Goal: Check status

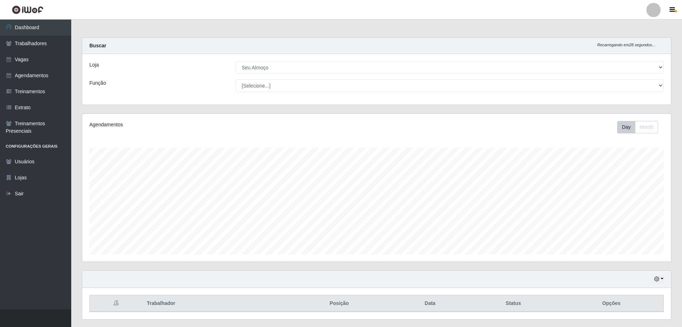
select select "431"
click at [272, 91] on select "[Selecione...] ASG ASG + ASG ++ Auxiliar de Cozinha Auxiliar de Cozinha + Auxil…" at bounding box center [450, 85] width 428 height 12
click at [24, 30] on link "Dashboard" at bounding box center [35, 28] width 71 height 16
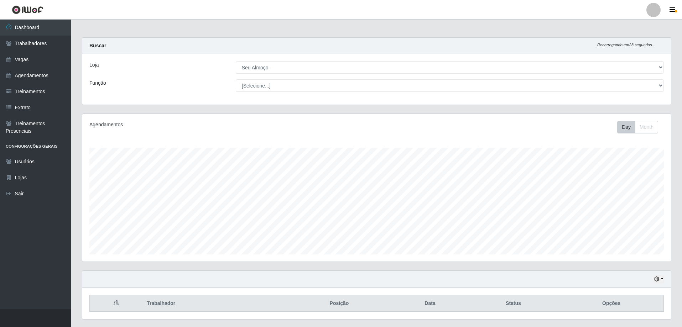
click at [35, 0] on link at bounding box center [27, 10] width 55 height 20
click at [666, 279] on div "Hoje 1 dia 3 dias 1 Semana Não encerrados" at bounding box center [376, 279] width 589 height 17
click at [658, 280] on icon "button" at bounding box center [657, 279] width 5 height 5
click at [635, 252] on button "1 Semana" at bounding box center [636, 253] width 56 height 15
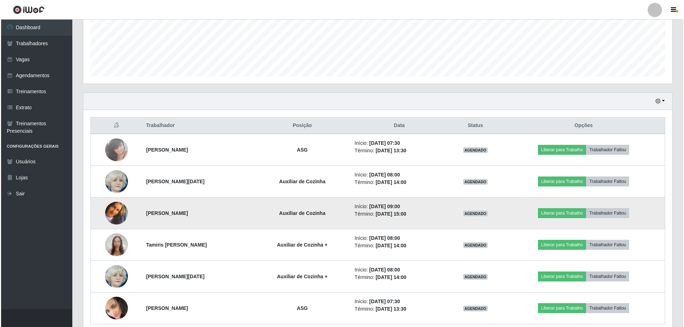
scroll to position [209, 0]
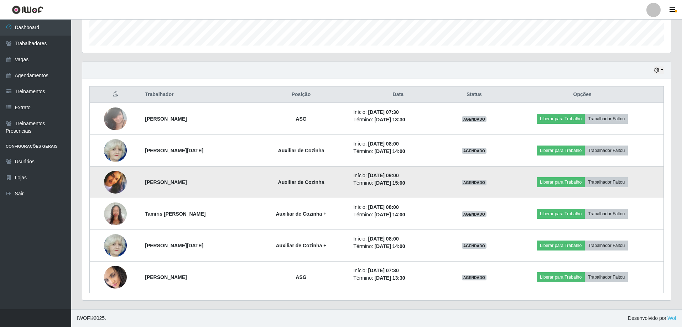
click at [110, 185] on img at bounding box center [115, 182] width 23 height 23
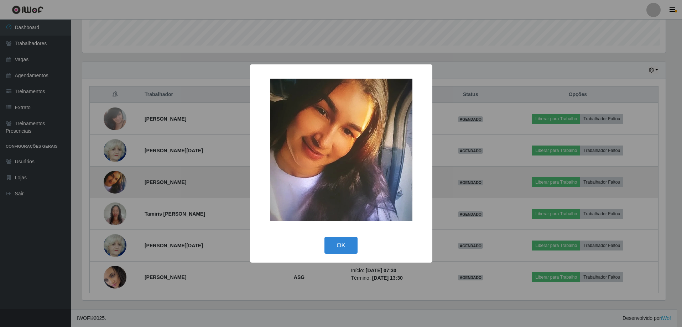
scroll to position [148, 585]
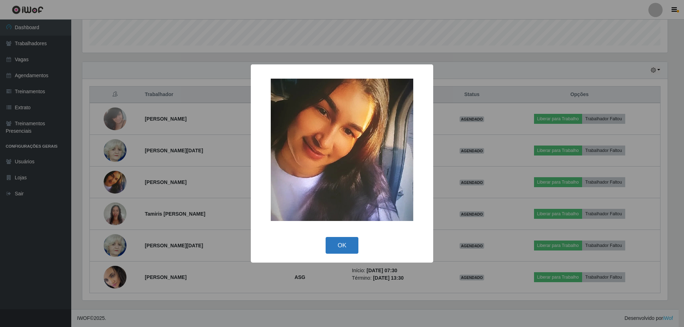
click at [335, 249] on button "OK" at bounding box center [342, 245] width 33 height 17
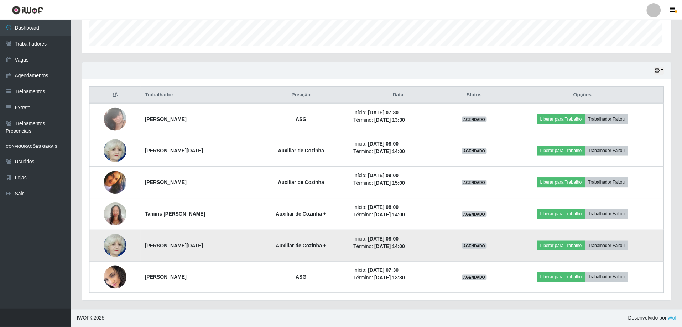
scroll to position [148, 589]
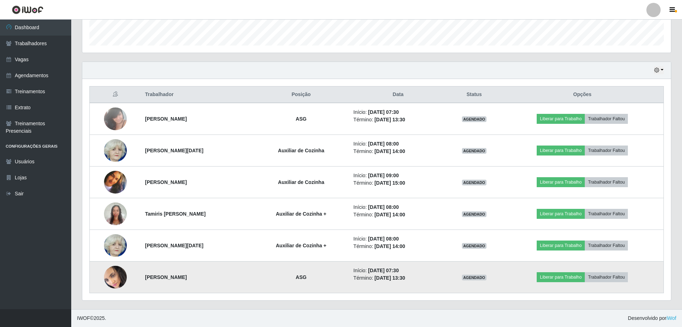
click at [119, 274] on img at bounding box center [115, 277] width 23 height 25
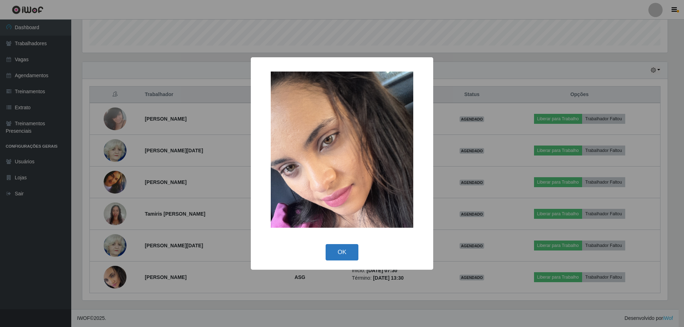
click at [339, 251] on button "OK" at bounding box center [342, 252] width 33 height 17
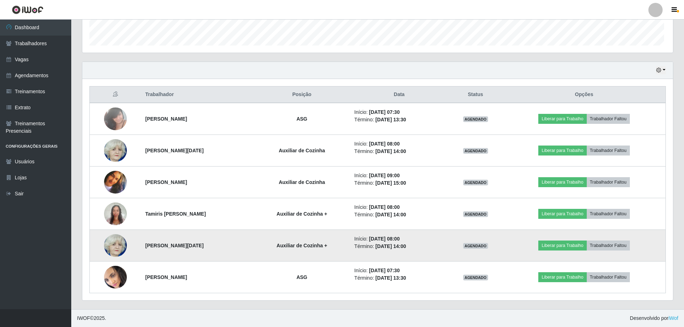
scroll to position [148, 589]
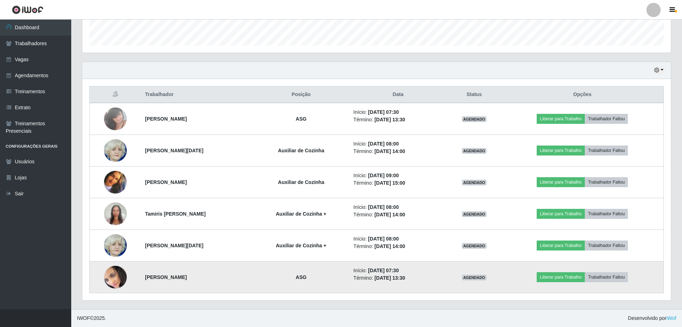
click at [118, 274] on img at bounding box center [115, 277] width 23 height 25
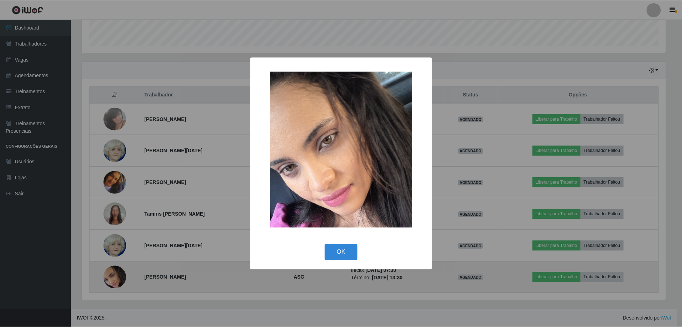
scroll to position [148, 585]
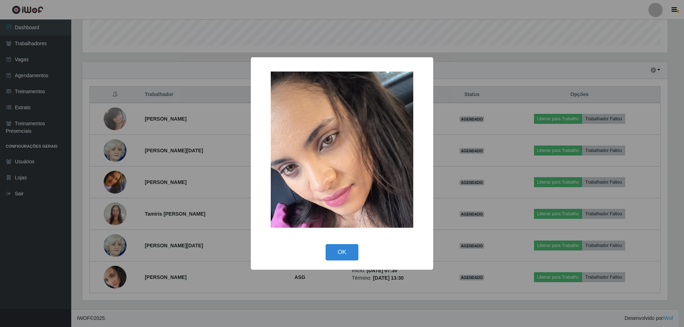
click at [65, 233] on div "× OK Cancel" at bounding box center [342, 163] width 684 height 327
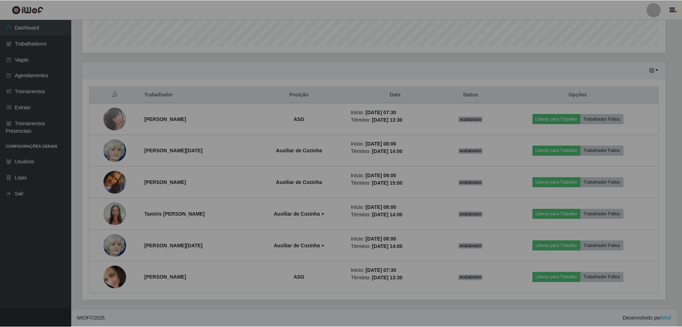
scroll to position [148, 589]
